Goal: Information Seeking & Learning: Learn about a topic

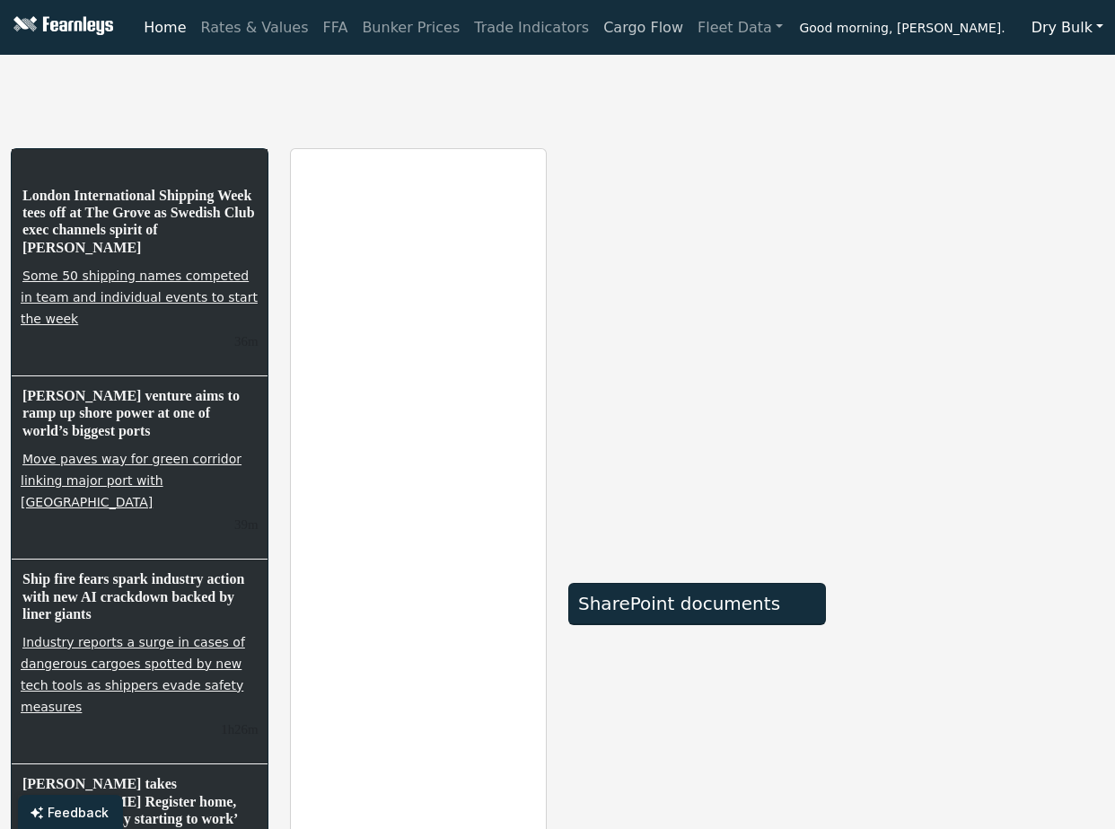
click at [607, 21] on link "Cargo Flow" at bounding box center [643, 28] width 94 height 36
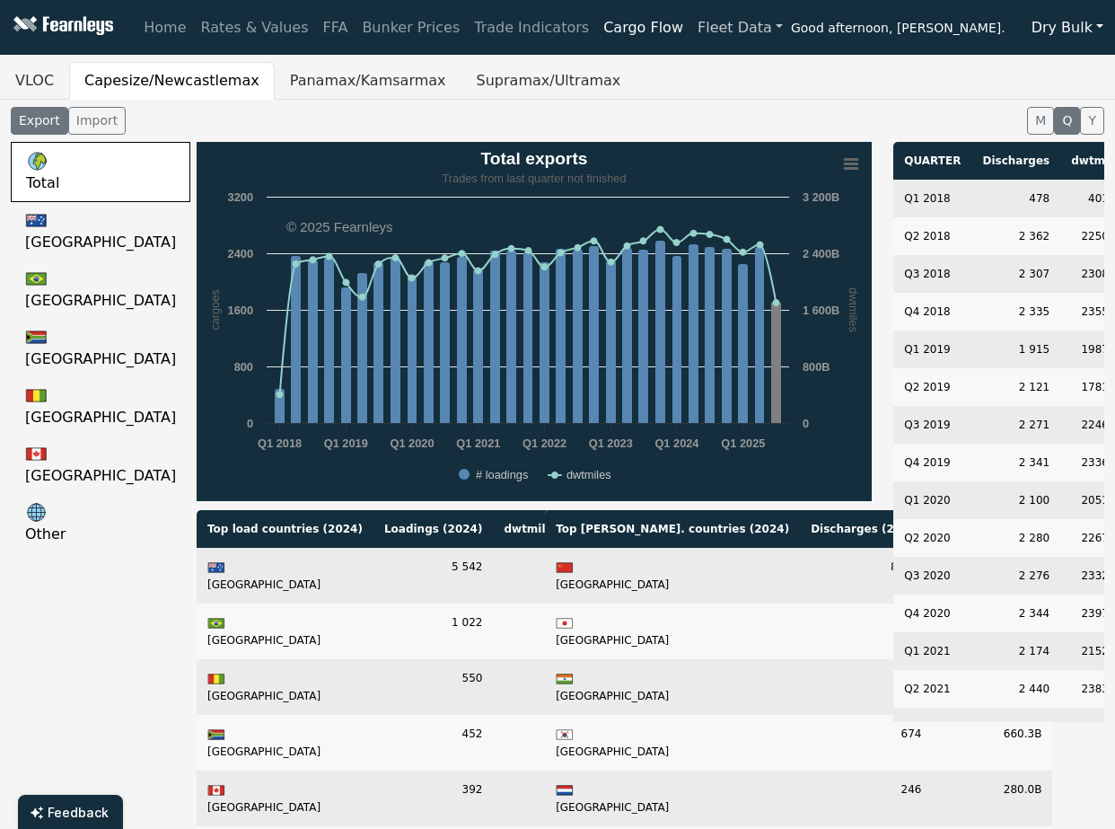
click at [696, 34] on link "Fleet Data" at bounding box center [741, 28] width 100 height 36
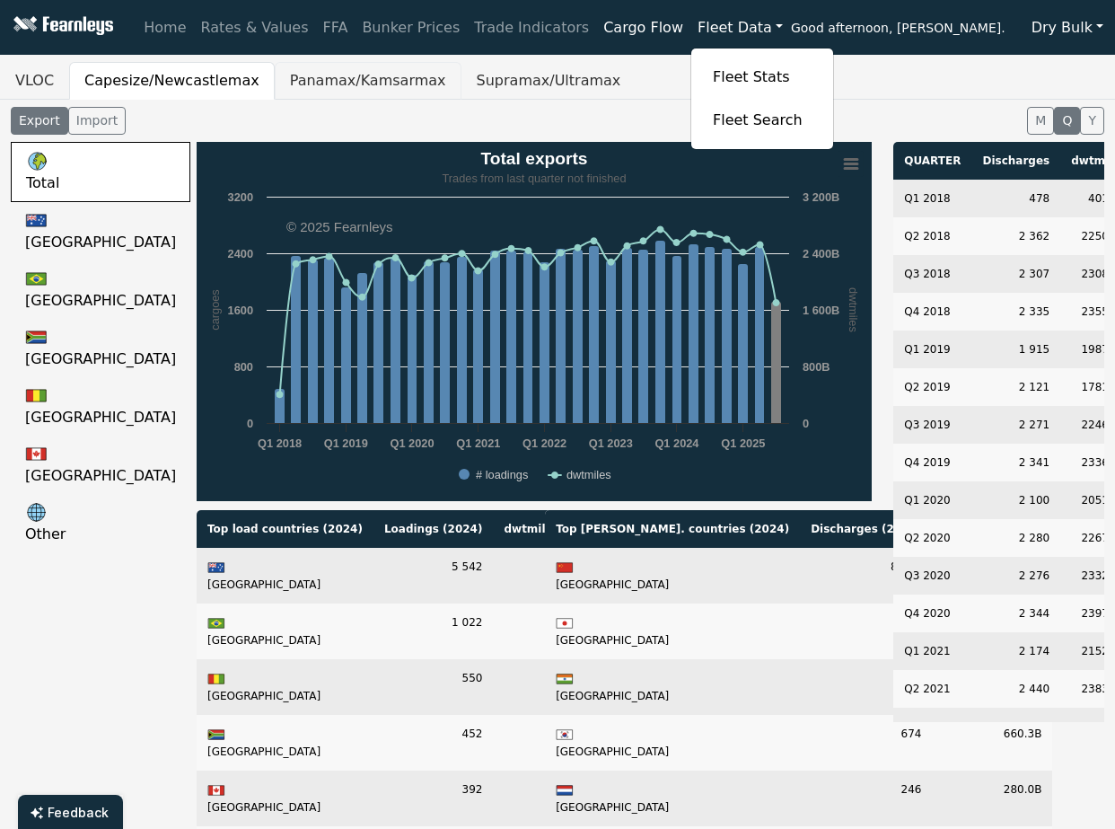
click at [334, 82] on button "Panamax/Kamsarmax" at bounding box center [368, 81] width 187 height 38
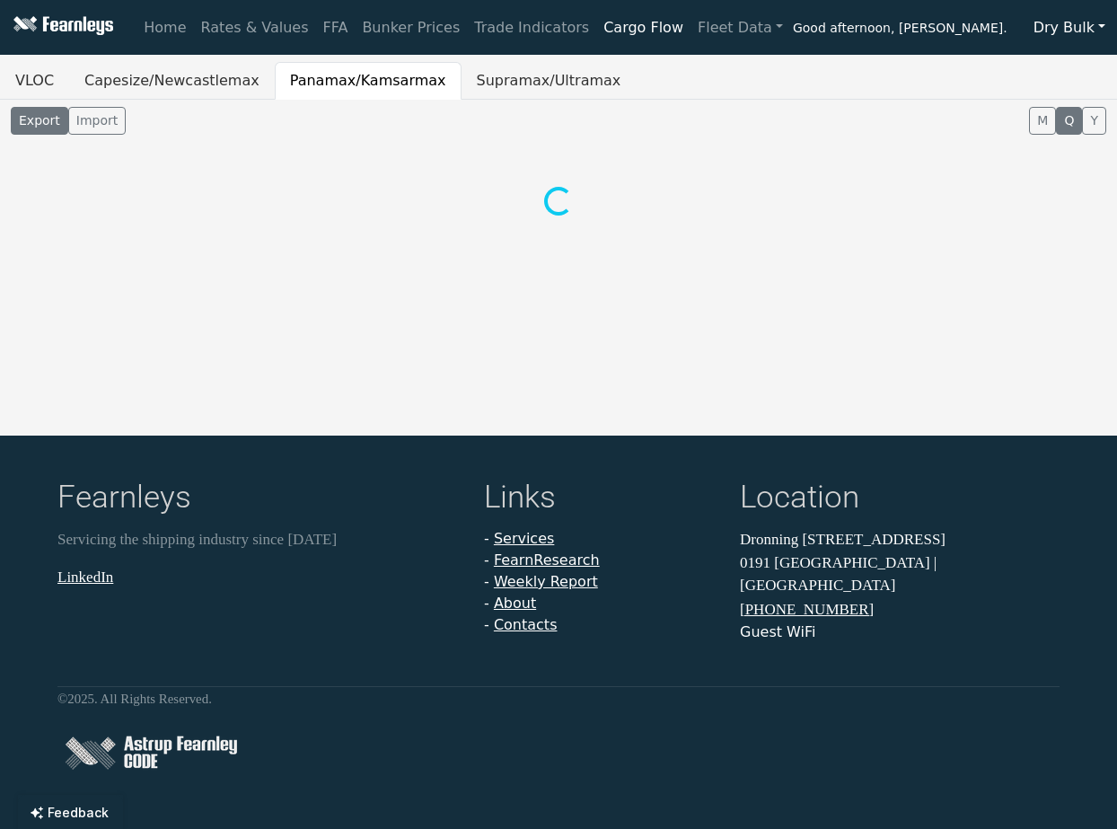
click at [1093, 29] on button "Dry Bulk" at bounding box center [1069, 28] width 95 height 34
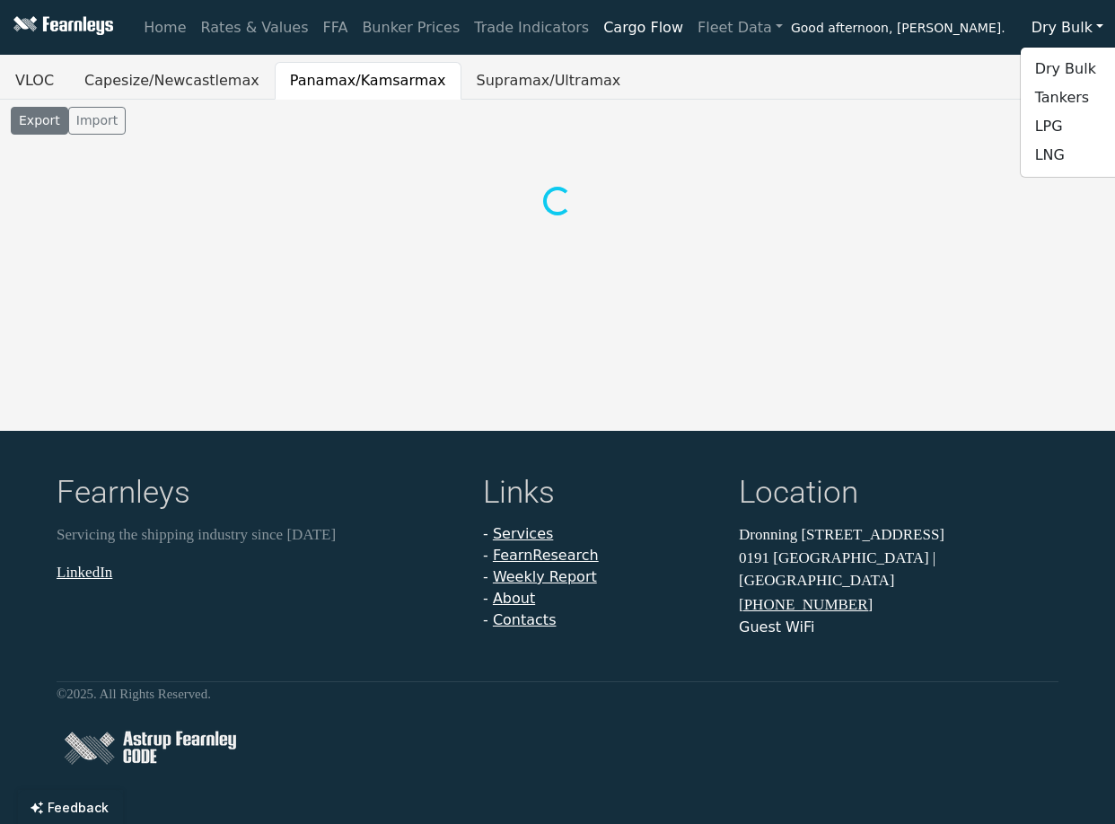
click at [1093, 29] on button "Dry Bulk" at bounding box center [1067, 28] width 95 height 34
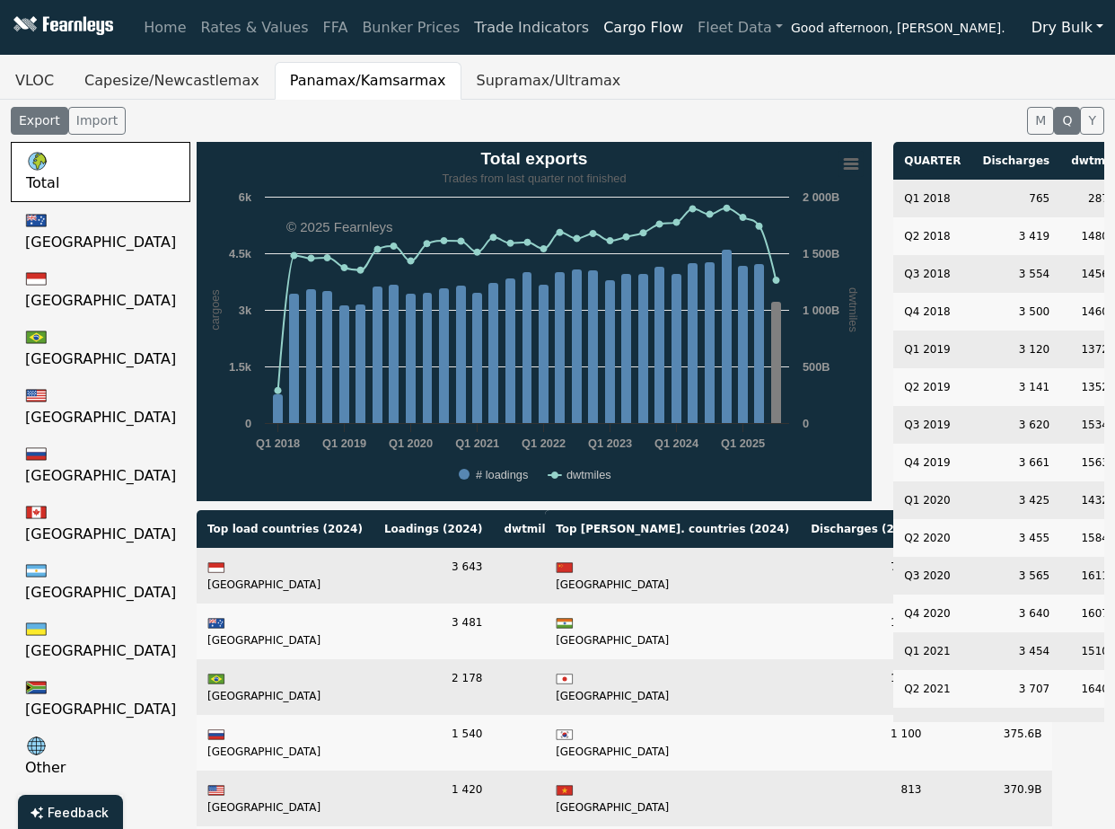
click at [484, 27] on link "Trade Indicators" at bounding box center [531, 28] width 129 height 36
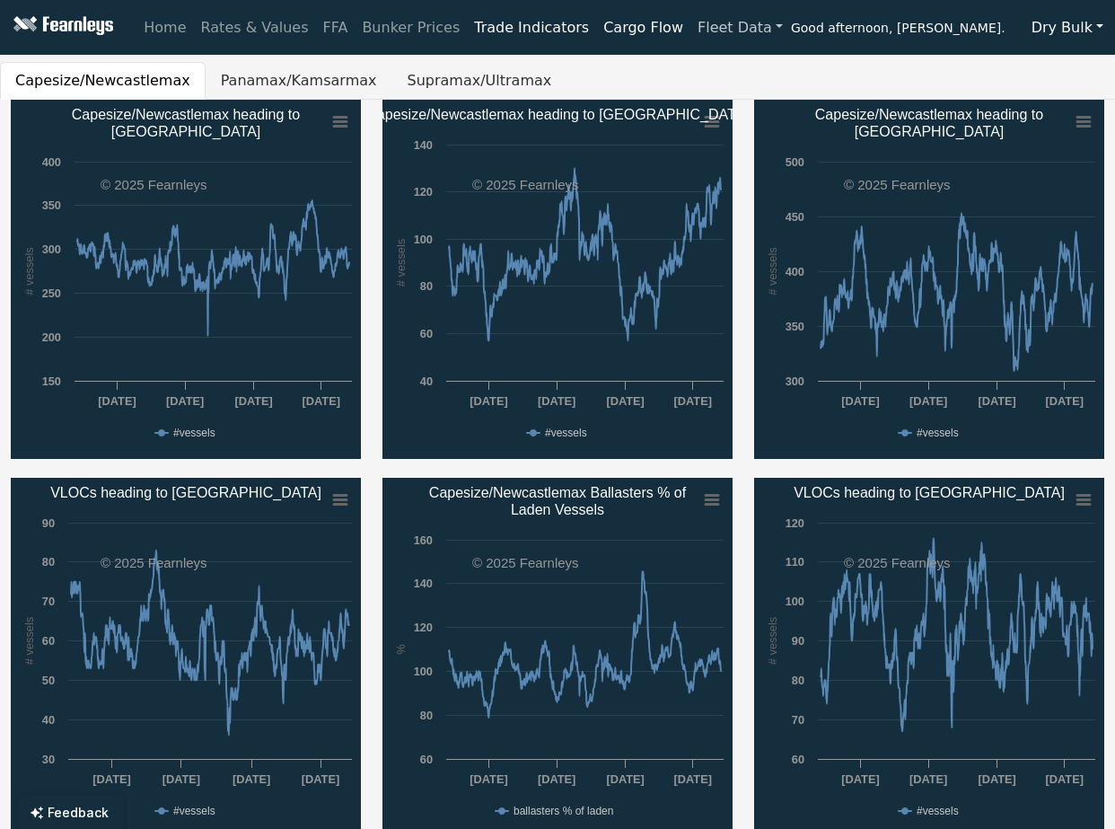
click at [714, 20] on link "Fleet Data" at bounding box center [741, 28] width 100 height 36
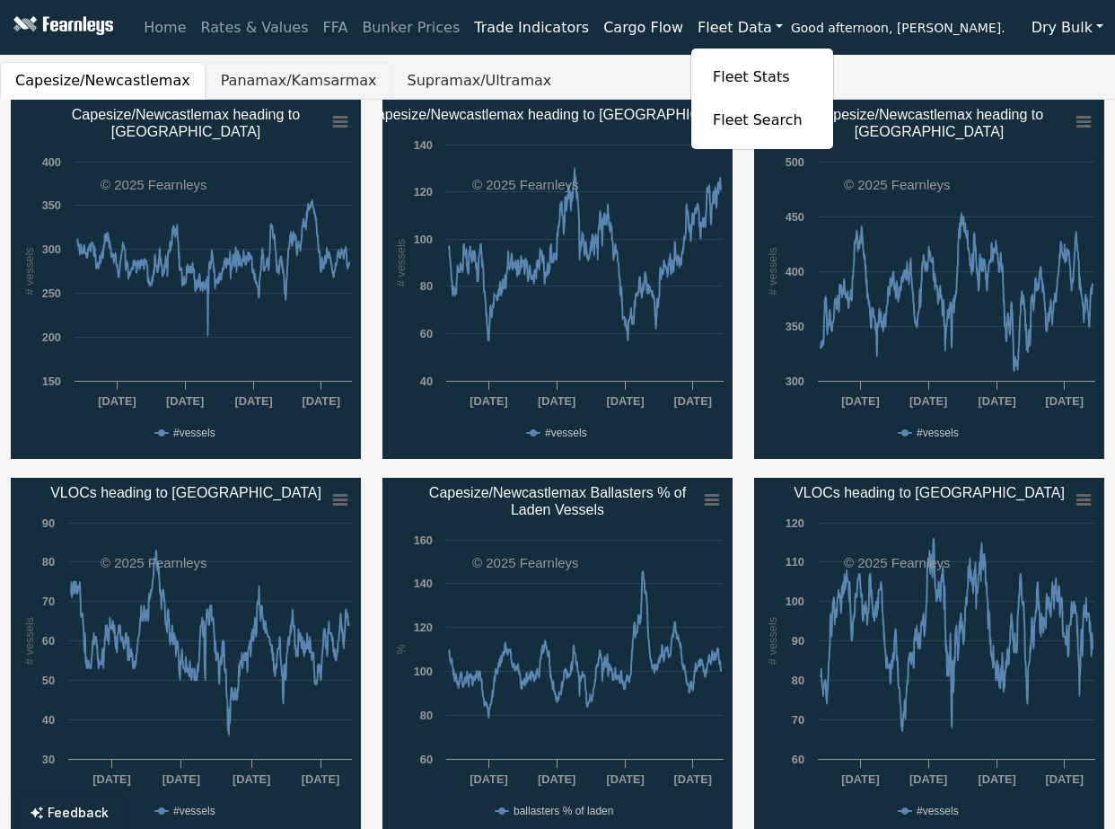
click at [238, 86] on button "Panamax/Kamsarmax" at bounding box center [299, 81] width 187 height 38
